Goal: Find specific page/section: Find specific page/section

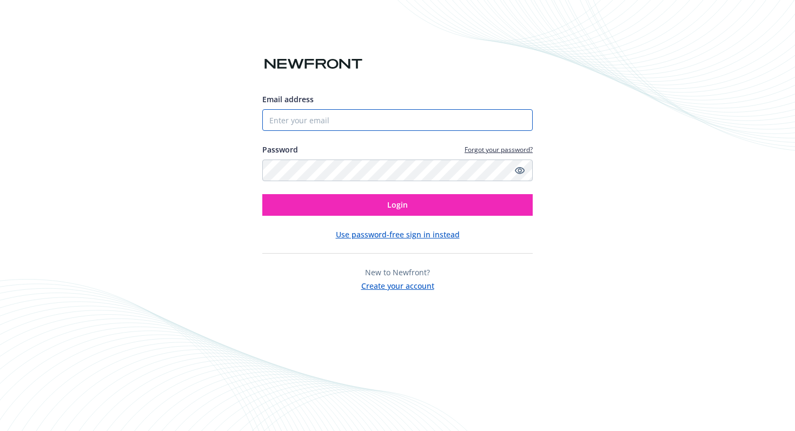
click at [368, 119] on input "Email address" at bounding box center [397, 120] width 270 height 22
type input "[EMAIL_ADDRESS][DOMAIN_NAME]"
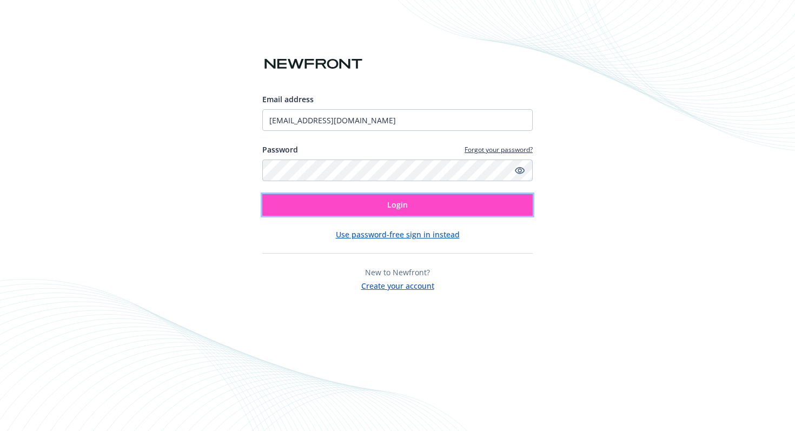
click at [371, 205] on button "Login" at bounding box center [397, 205] width 270 height 22
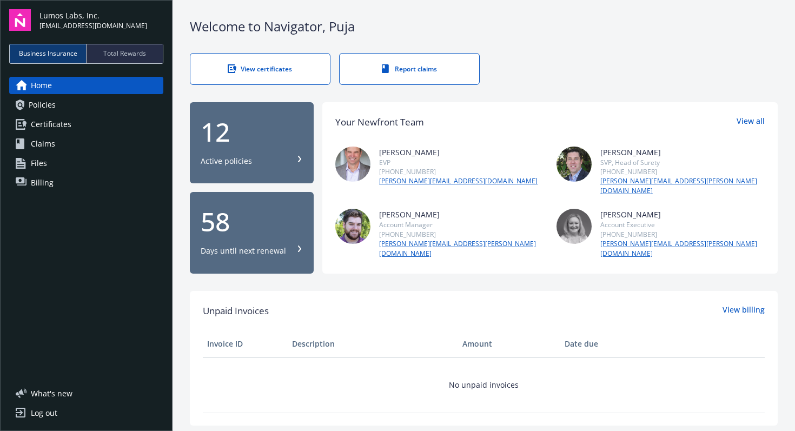
click at [47, 142] on span "Claims" at bounding box center [43, 143] width 24 height 17
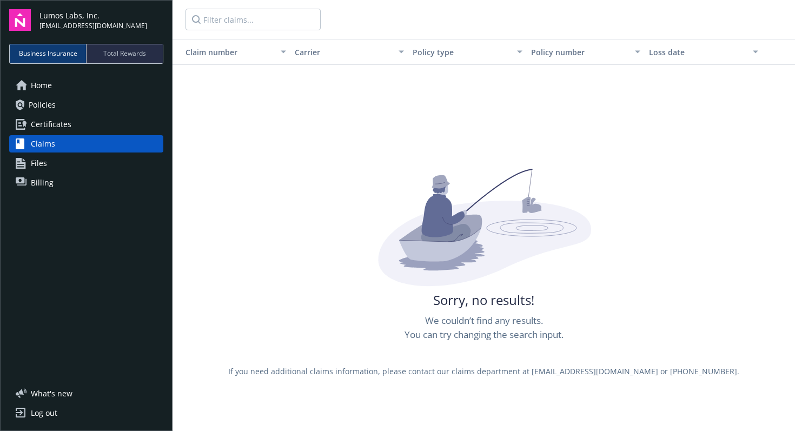
click at [36, 163] on span "Files" at bounding box center [39, 163] width 16 height 17
click at [55, 120] on span "Certificates" at bounding box center [51, 124] width 41 height 17
